Goal: Task Accomplishment & Management: Complete application form

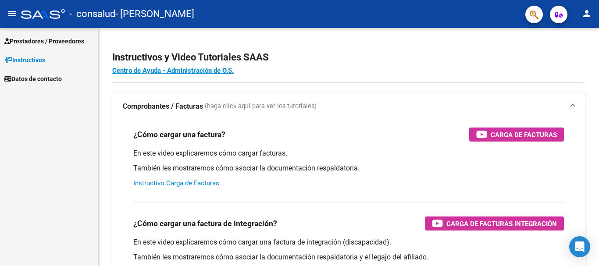
click at [68, 39] on span "Prestadores / Proveedores" at bounding box center [44, 41] width 80 height 10
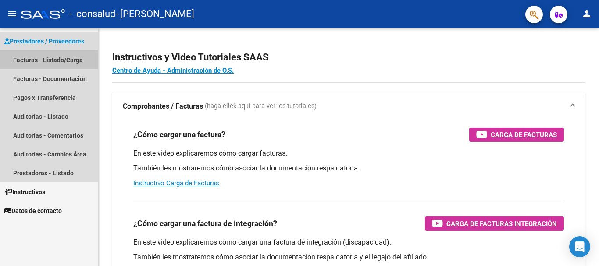
click at [68, 58] on link "Facturas - Listado/Carga" at bounding box center [49, 59] width 98 height 19
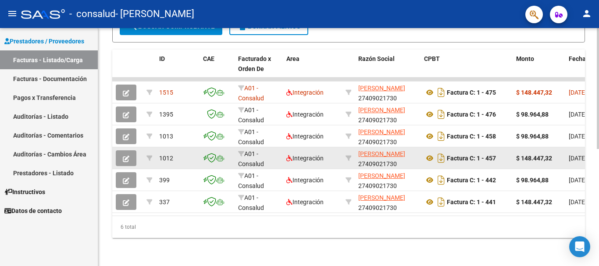
scroll to position [230, 0]
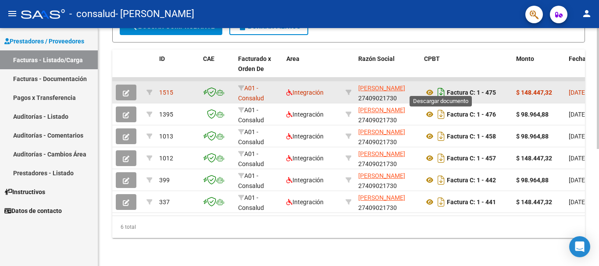
click at [436, 85] on icon "Descargar documento" at bounding box center [440, 92] width 11 height 14
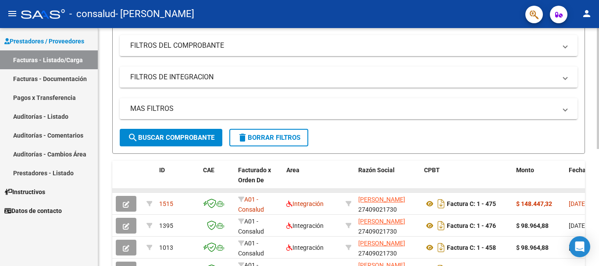
scroll to position [175, 0]
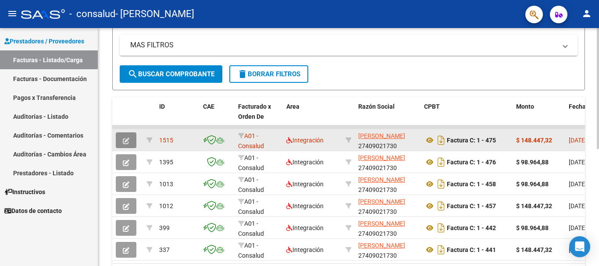
click at [131, 138] on button "button" at bounding box center [126, 140] width 21 height 16
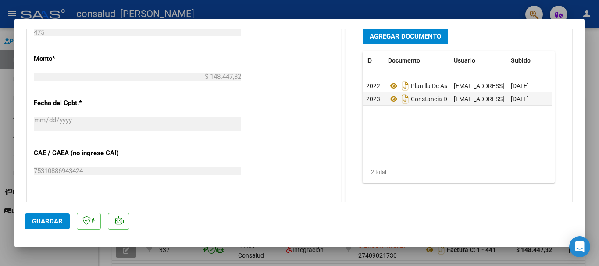
scroll to position [438, 0]
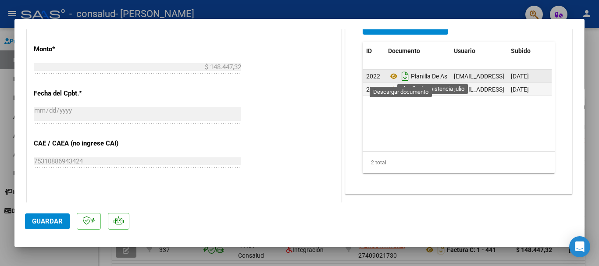
click at [404, 77] on icon "Descargar documento" at bounding box center [404, 76] width 11 height 14
click at [157, 253] on div at bounding box center [299, 133] width 599 height 266
type input "$ 0,00"
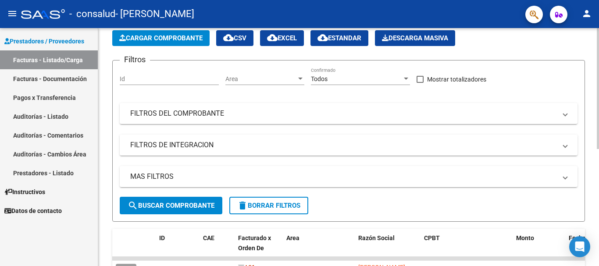
scroll to position [0, 0]
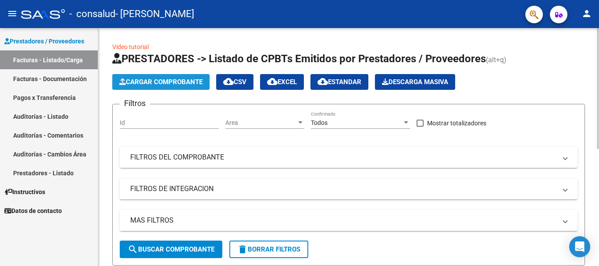
click at [179, 77] on button "Cargar Comprobante" at bounding box center [160, 82] width 97 height 16
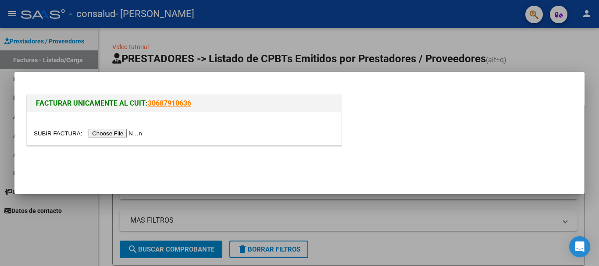
click at [134, 132] on input "file" at bounding box center [89, 133] width 111 height 9
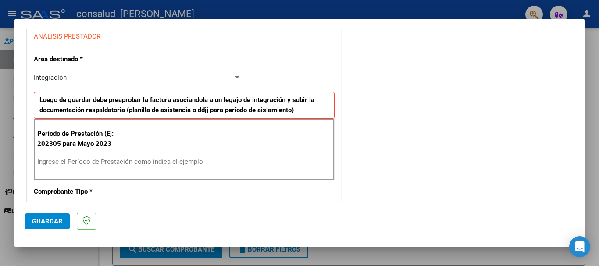
scroll to position [175, 0]
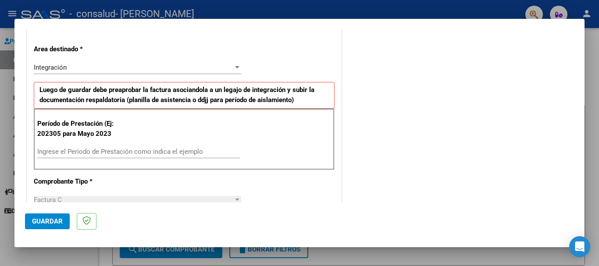
click at [175, 151] on input "Ingrese el Período de Prestación como indica el ejemplo" at bounding box center [138, 152] width 202 height 8
type input "202507"
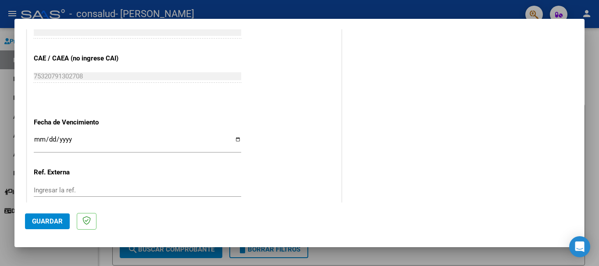
scroll to position [570, 0]
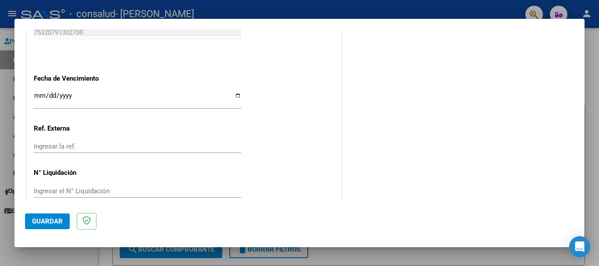
click at [235, 96] on input "Ingresar la fecha" at bounding box center [137, 99] width 207 height 14
type input "[DATE]"
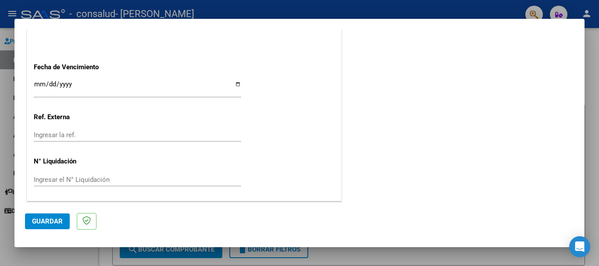
scroll to position [581, 0]
click at [45, 219] on span "Guardar" at bounding box center [47, 221] width 31 height 8
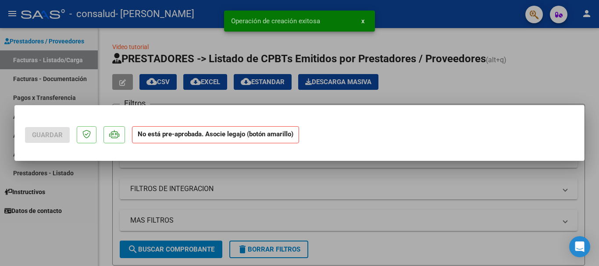
scroll to position [0, 0]
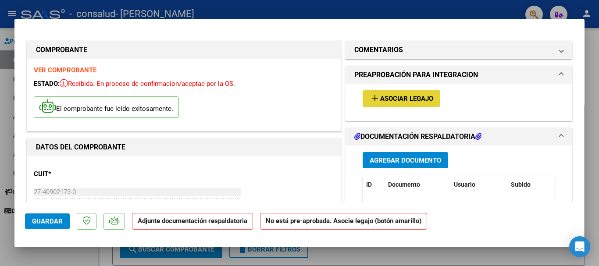
click at [391, 96] on span "Asociar Legajo" at bounding box center [406, 99] width 53 height 8
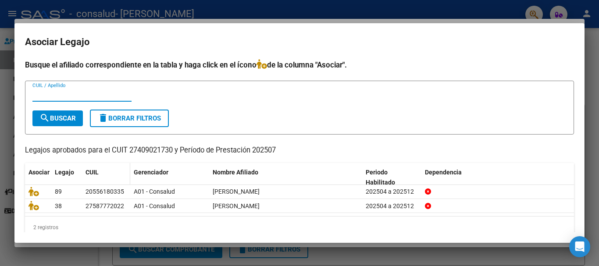
scroll to position [14, 0]
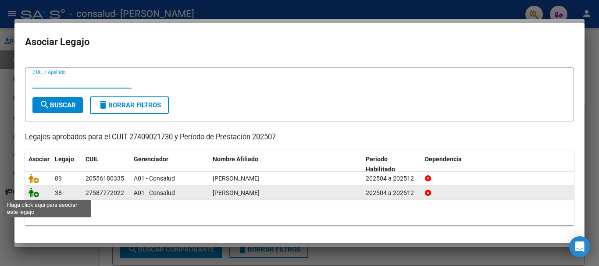
click at [35, 190] on icon at bounding box center [33, 193] width 11 height 10
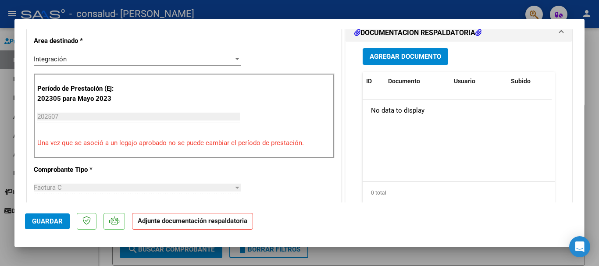
scroll to position [173, 0]
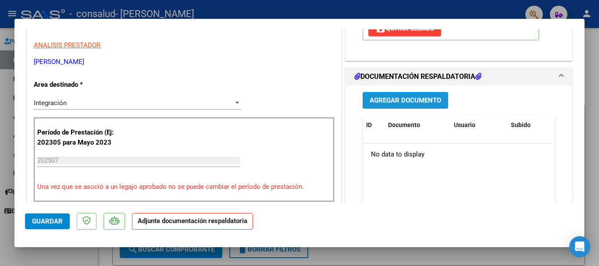
click at [374, 99] on span "Agregar Documento" at bounding box center [404, 101] width 71 height 8
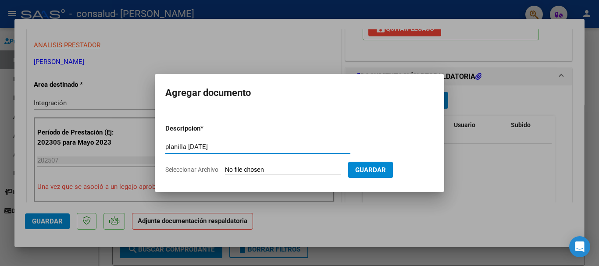
type input "planilla [DATE]"
click at [262, 170] on input "Seleccionar Archivo" at bounding box center [283, 170] width 116 height 8
type input "C:\fakepath\27409021730-FACTURA_C-1-482-ANEXO-PLANILLA DE ASISTENCIA JULIO.pdf"
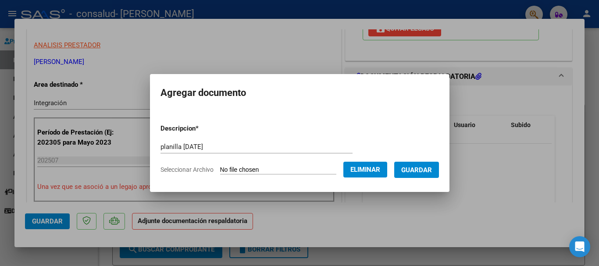
click at [432, 167] on span "Guardar" at bounding box center [416, 170] width 31 height 8
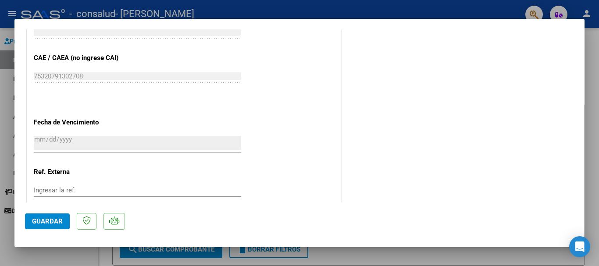
scroll to position [611, 0]
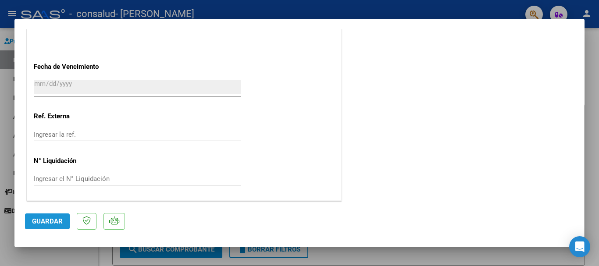
click at [56, 217] on span "Guardar" at bounding box center [47, 221] width 31 height 8
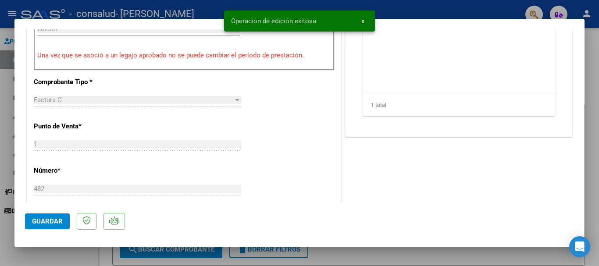
scroll to position [0, 0]
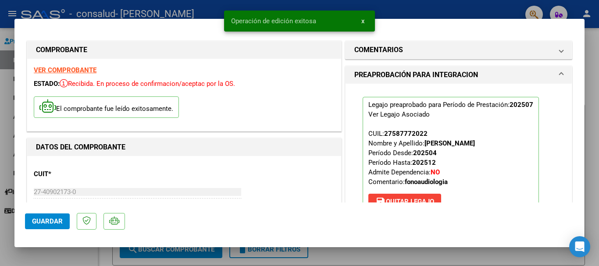
click at [446, 75] on h1 "PREAPROBACIÓN PARA INTEGRACION" at bounding box center [416, 75] width 124 height 11
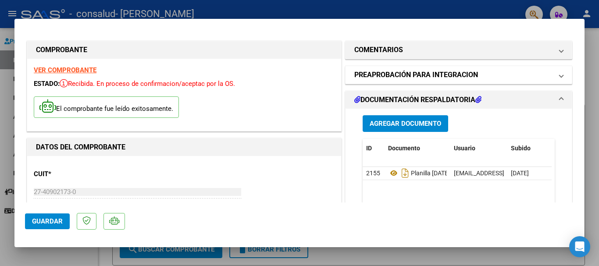
click at [446, 75] on h1 "PREAPROBACIÓN PARA INTEGRACION" at bounding box center [416, 75] width 124 height 11
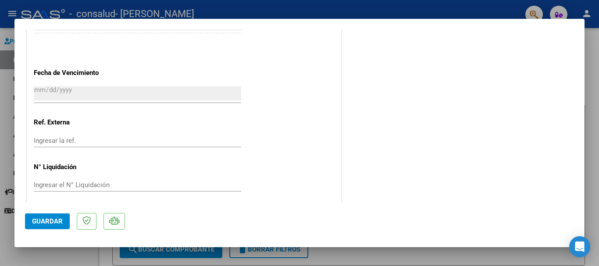
scroll to position [611, 0]
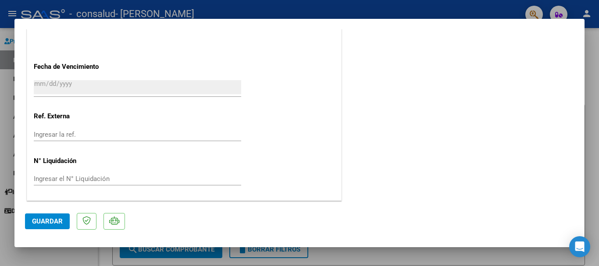
click at [353, 253] on div at bounding box center [299, 133] width 599 height 266
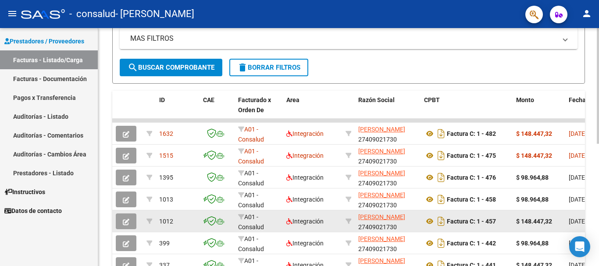
scroll to position [252, 0]
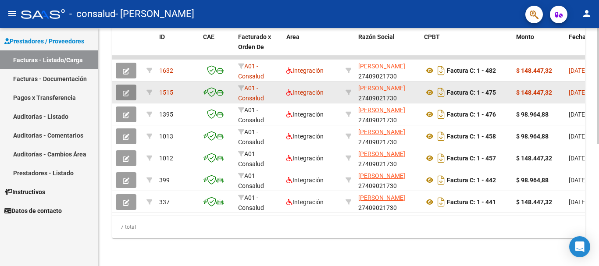
click at [117, 86] on button "button" at bounding box center [126, 93] width 21 height 16
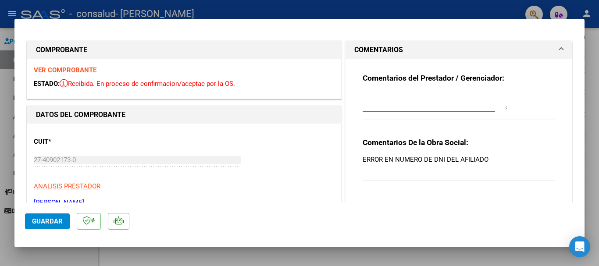
click at [473, 105] on textarea at bounding box center [434, 101] width 145 height 18
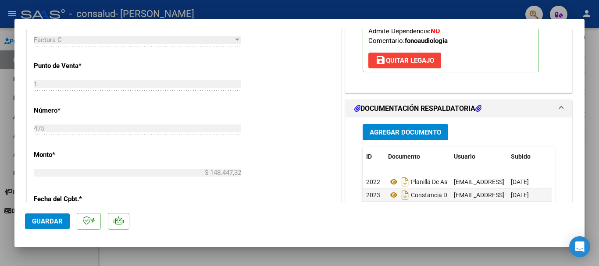
scroll to position [394, 0]
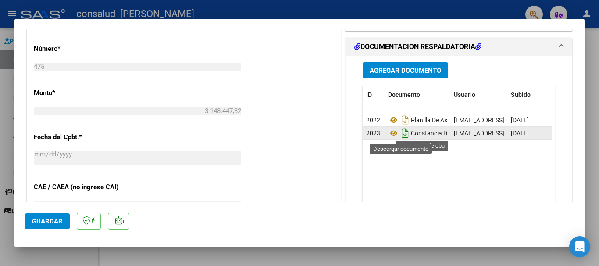
click at [401, 135] on icon "Descargar documento" at bounding box center [404, 133] width 11 height 14
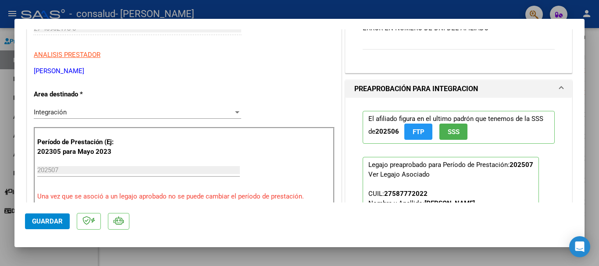
scroll to position [0, 0]
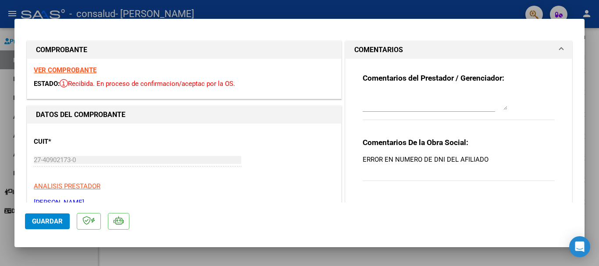
click at [576, 11] on div at bounding box center [299, 133] width 599 height 266
type input "$ 0,00"
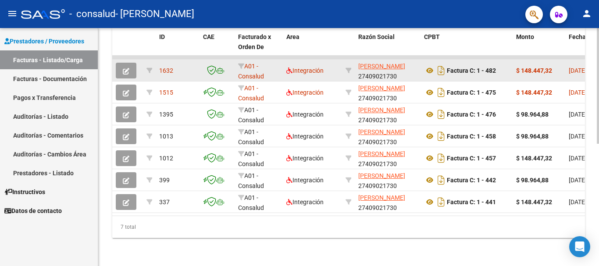
click at [124, 68] on icon "button" at bounding box center [126, 71] width 7 height 7
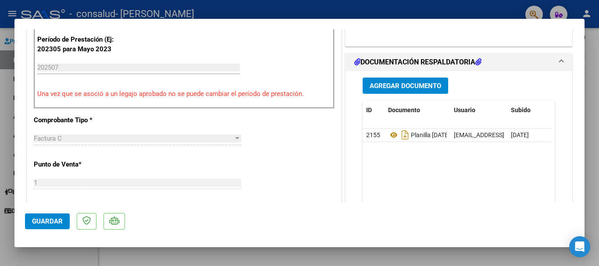
scroll to position [219, 0]
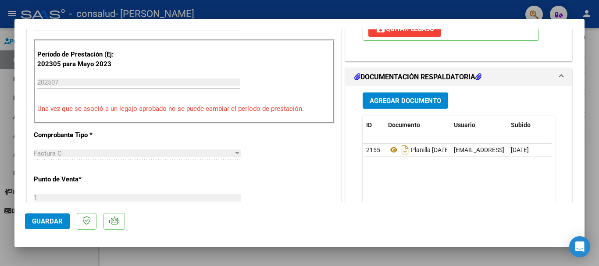
click at [406, 94] on button "Agregar Documento" at bounding box center [404, 100] width 85 height 16
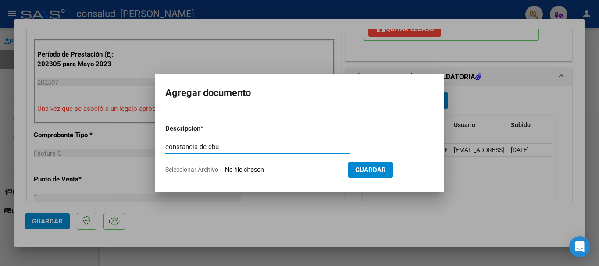
type input "constancia de cbu"
click at [246, 170] on input "Seleccionar Archivo" at bounding box center [283, 170] width 116 height 8
type input "C:\fakepath\27409021730-FACTURA_C-1-475-ANEXO-CONSTANCIA DE CBU.pdf"
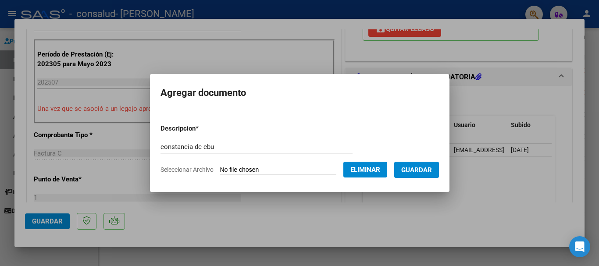
click at [425, 168] on span "Guardar" at bounding box center [416, 170] width 31 height 8
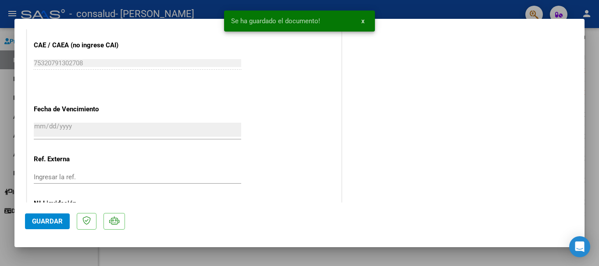
scroll to position [579, 0]
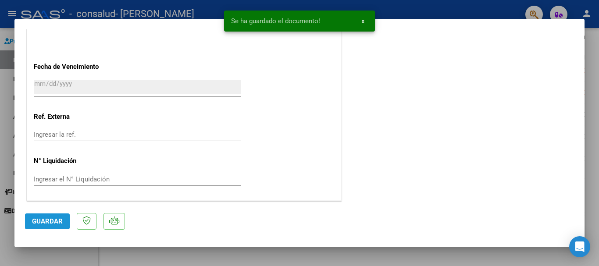
click at [39, 222] on span "Guardar" at bounding box center [47, 221] width 31 height 8
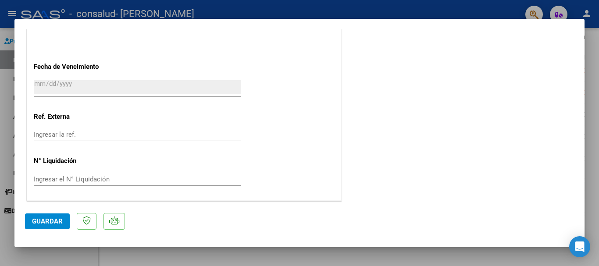
click at [6, 192] on div at bounding box center [299, 133] width 599 height 266
type input "$ 0,00"
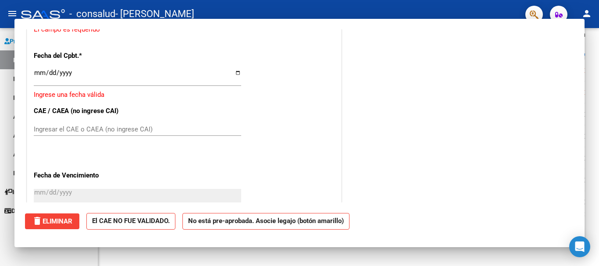
scroll to position [687, 0]
